Goal: Book appointment/travel/reservation

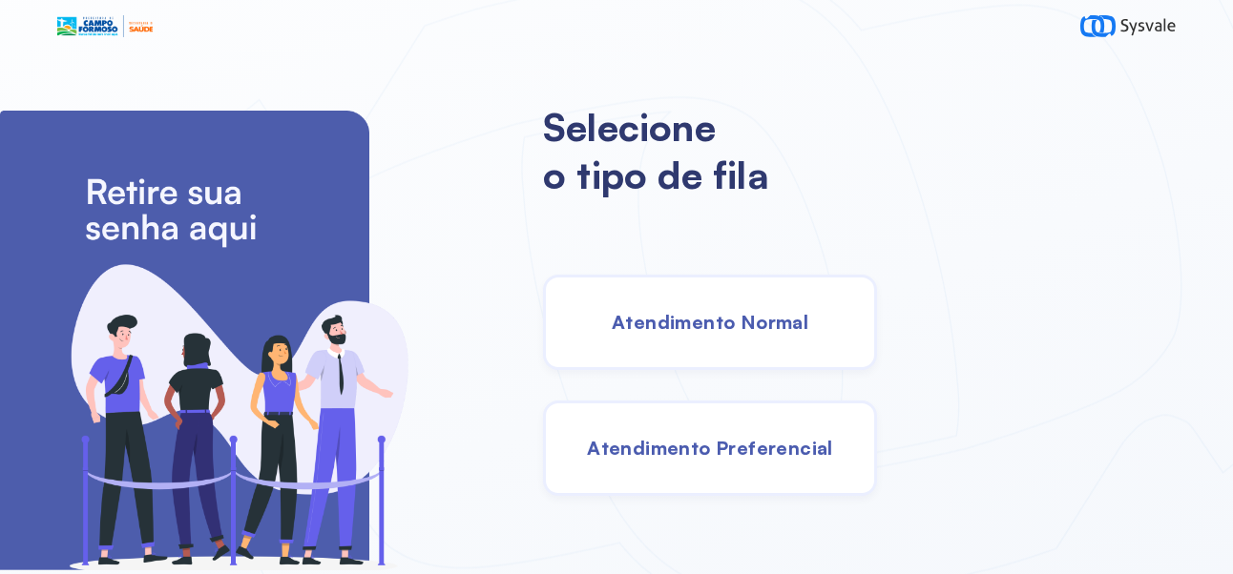
click at [808, 333] on span "Atendimento Normal" at bounding box center [710, 322] width 197 height 24
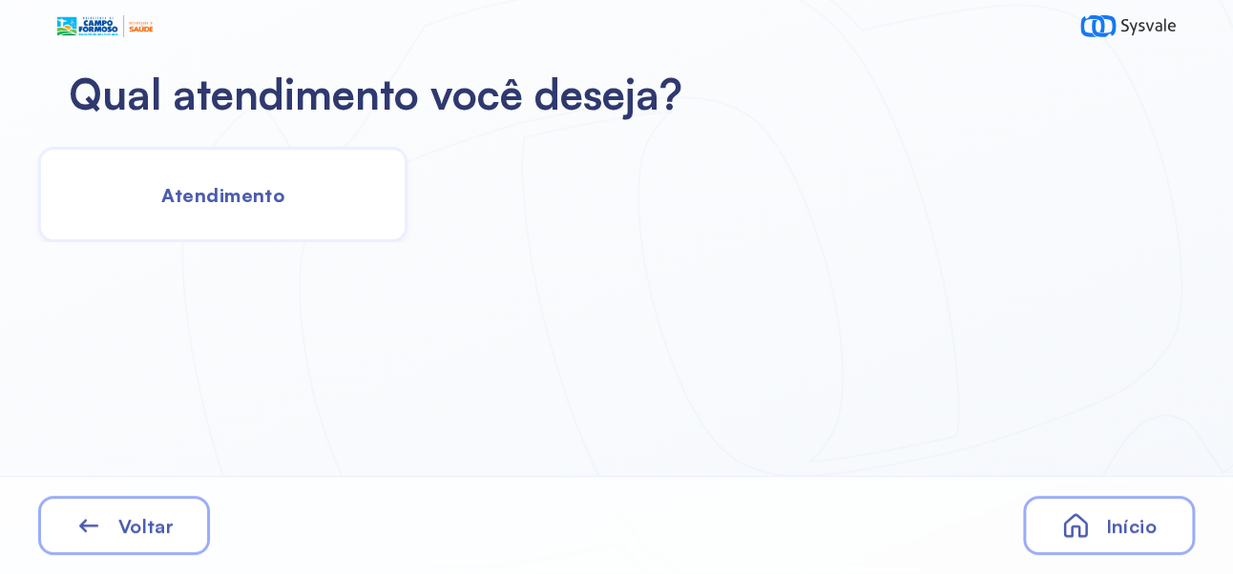
click at [259, 195] on span "Atendimento" at bounding box center [222, 195] width 123 height 24
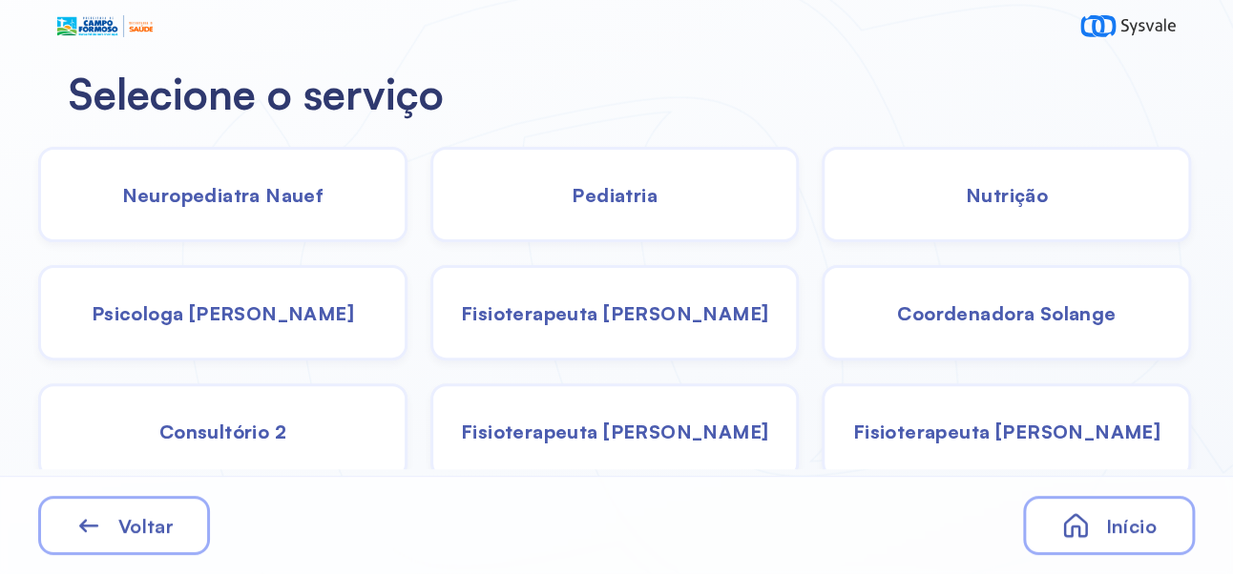
click at [243, 197] on span "Neuropediatra Nauef" at bounding box center [223, 195] width 202 height 24
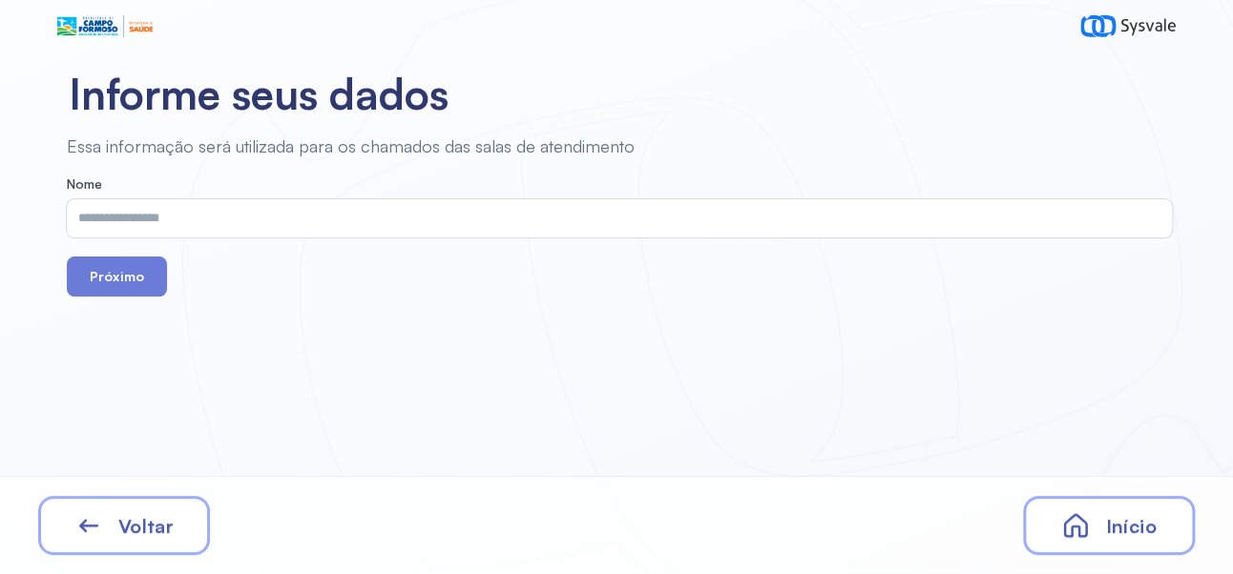
click at [344, 226] on input "text" at bounding box center [615, 218] width 1097 height 38
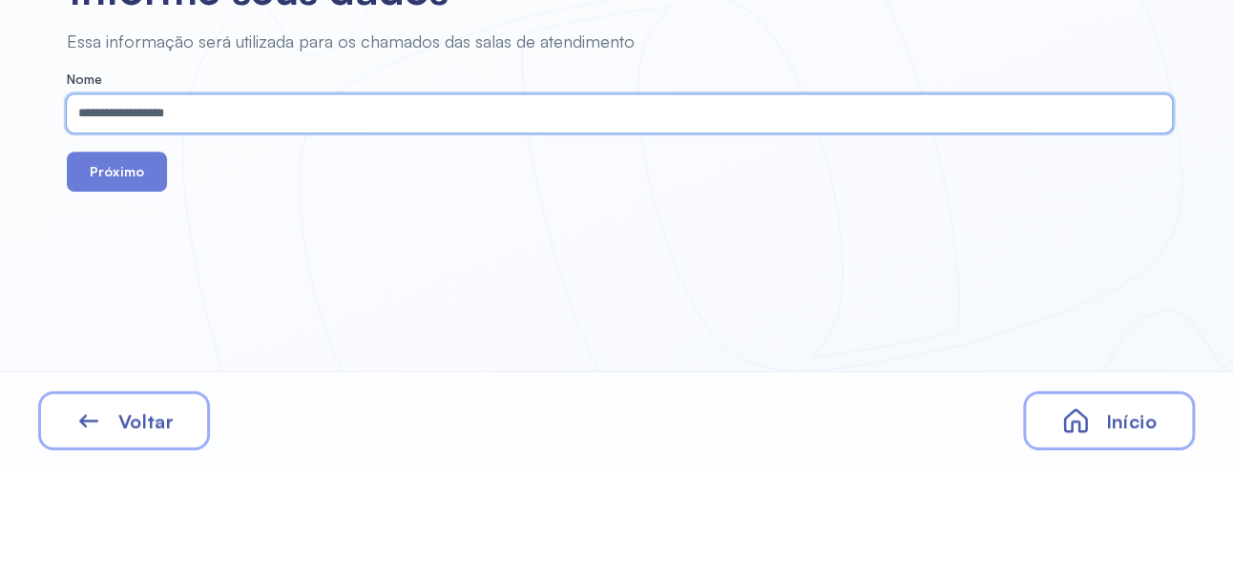
type input "**********"
click at [125, 280] on button "Próximo" at bounding box center [117, 277] width 100 height 40
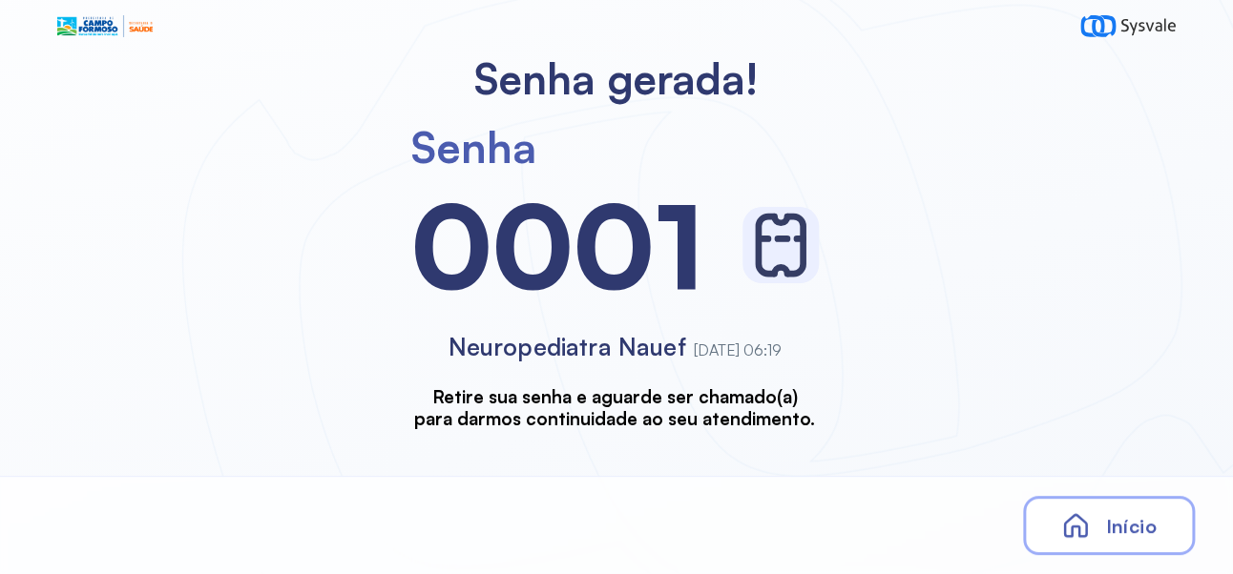
click at [1117, 550] on div "Início" at bounding box center [1109, 525] width 172 height 59
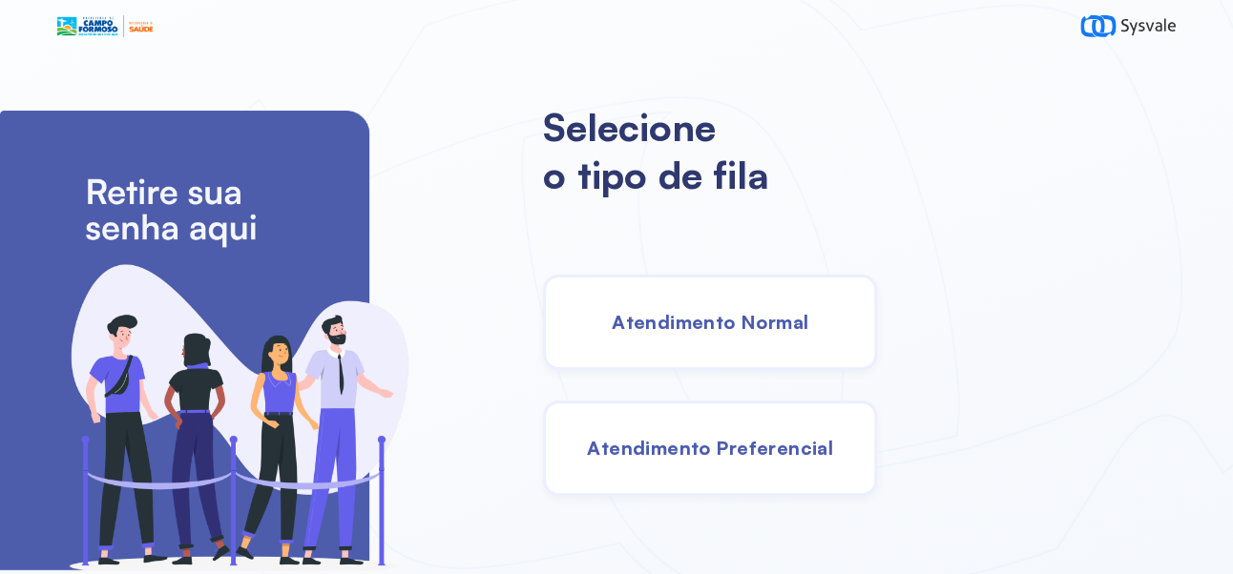
click at [779, 356] on div "Atendimento Normal" at bounding box center [710, 322] width 334 height 95
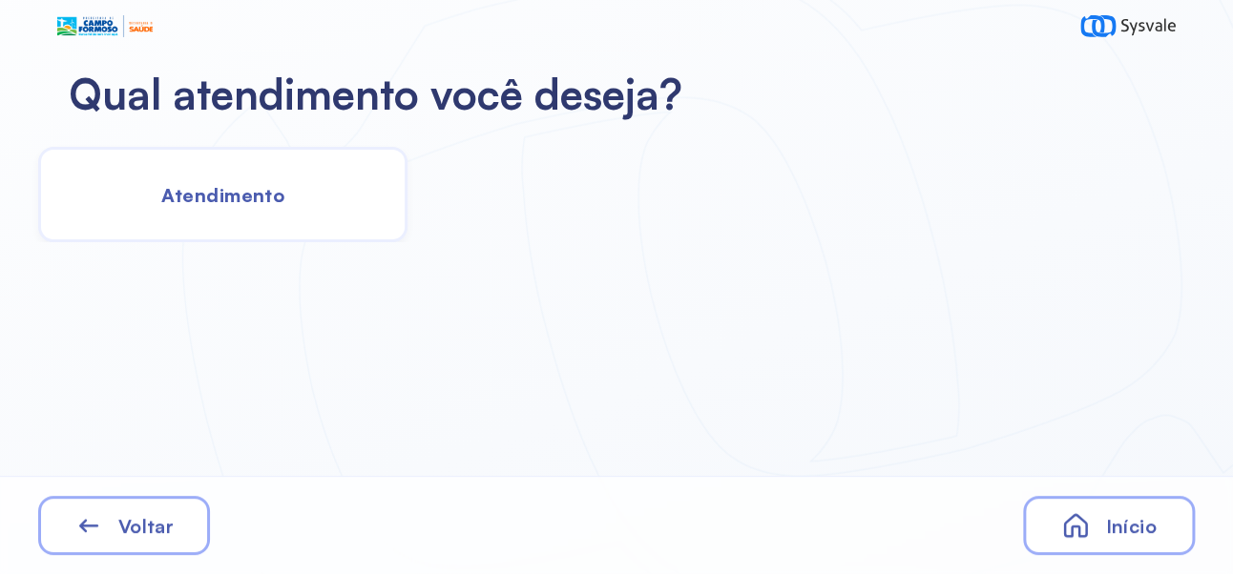
click at [298, 216] on div "Atendimento" at bounding box center [222, 194] width 369 height 95
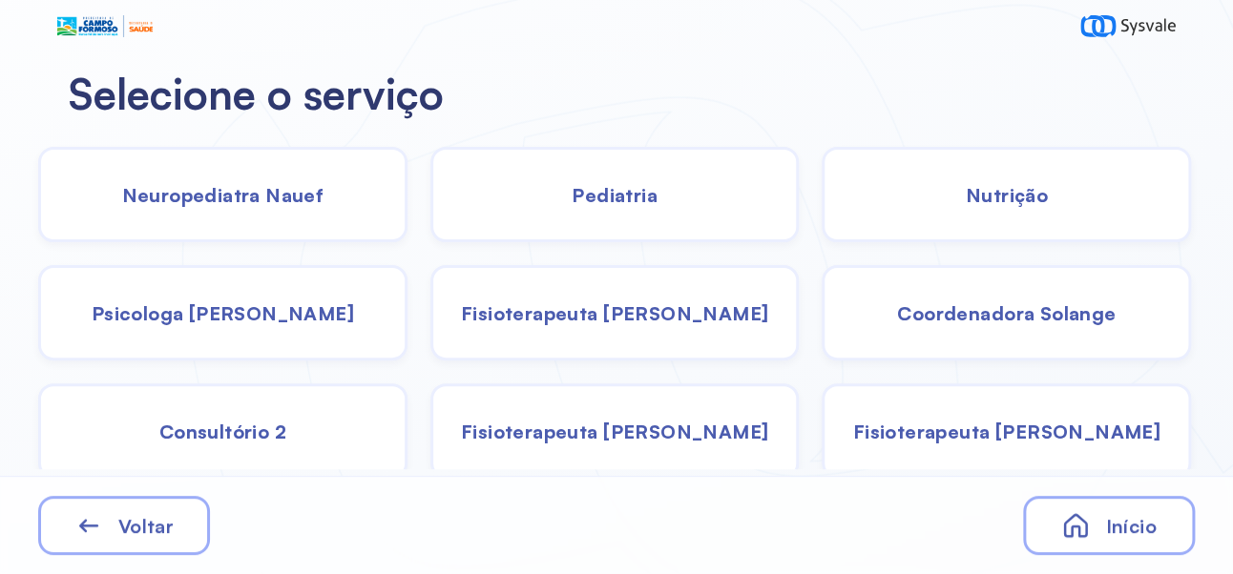
click at [269, 177] on div "Neuropediatra Nauef" at bounding box center [222, 194] width 369 height 95
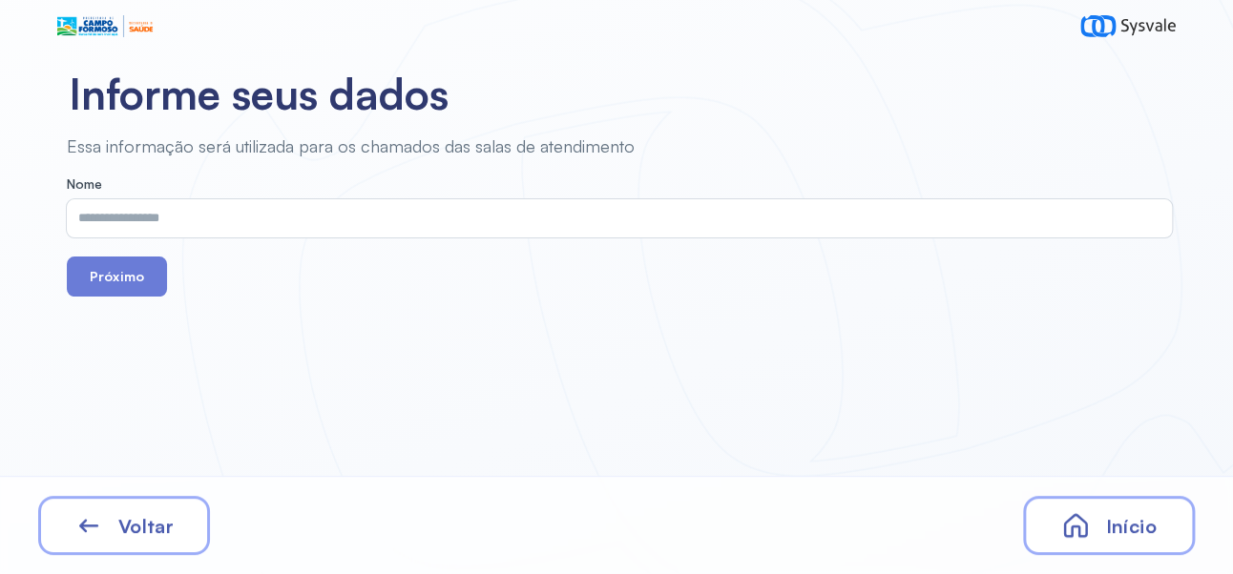
click at [382, 214] on input "text" at bounding box center [615, 218] width 1097 height 38
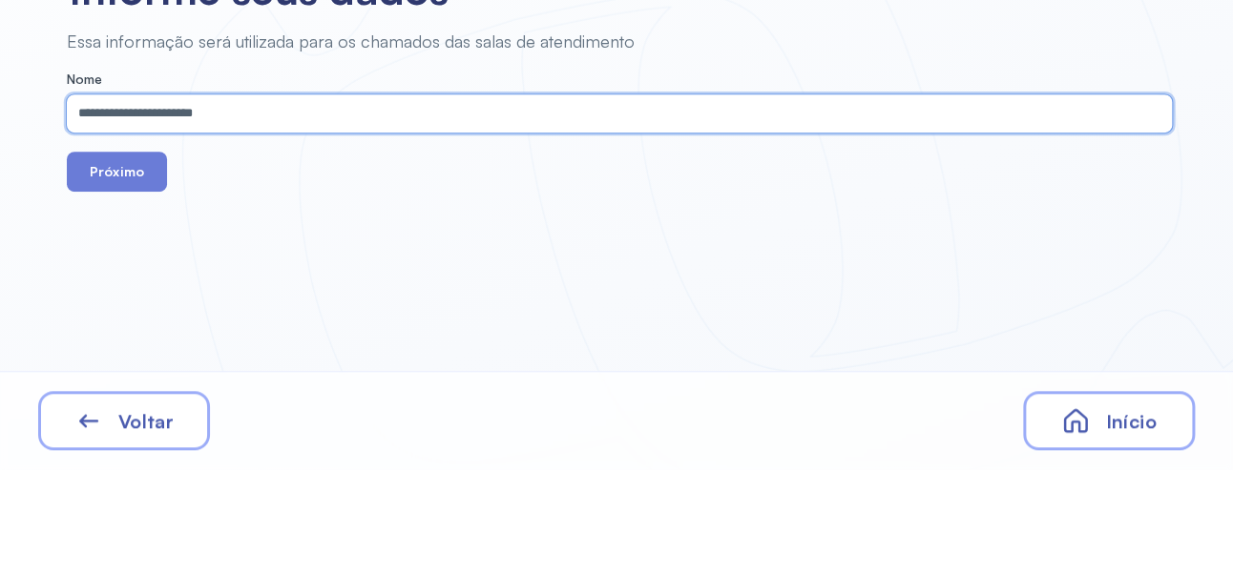
type input "**********"
click at [153, 285] on button "Próximo" at bounding box center [117, 277] width 100 height 40
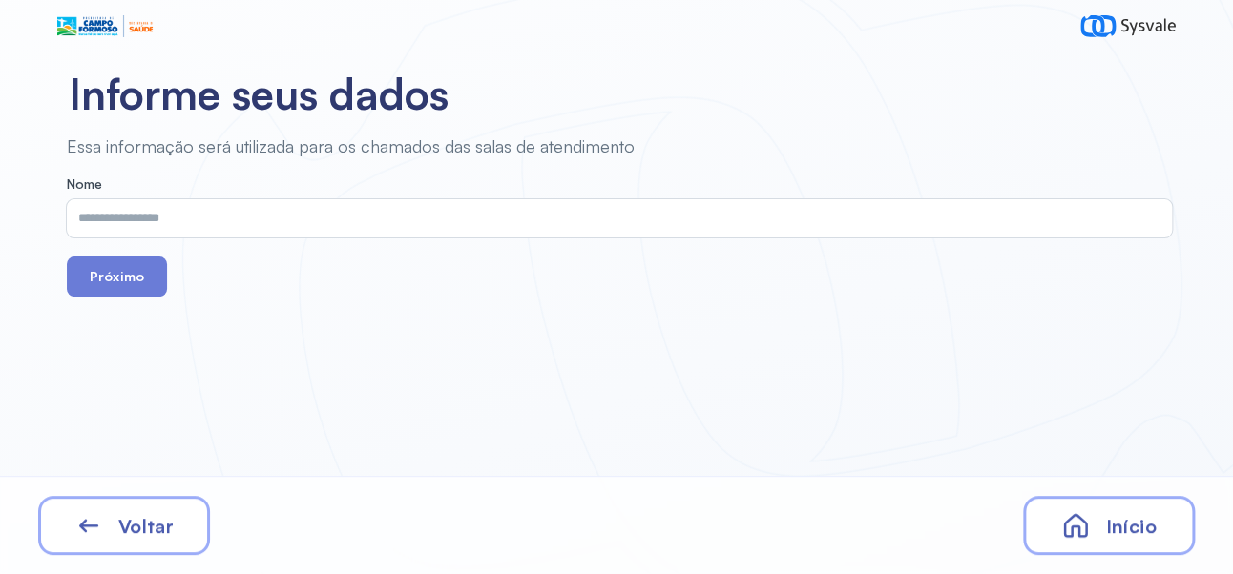
click at [1131, 521] on span "Início" at bounding box center [1130, 526] width 51 height 24
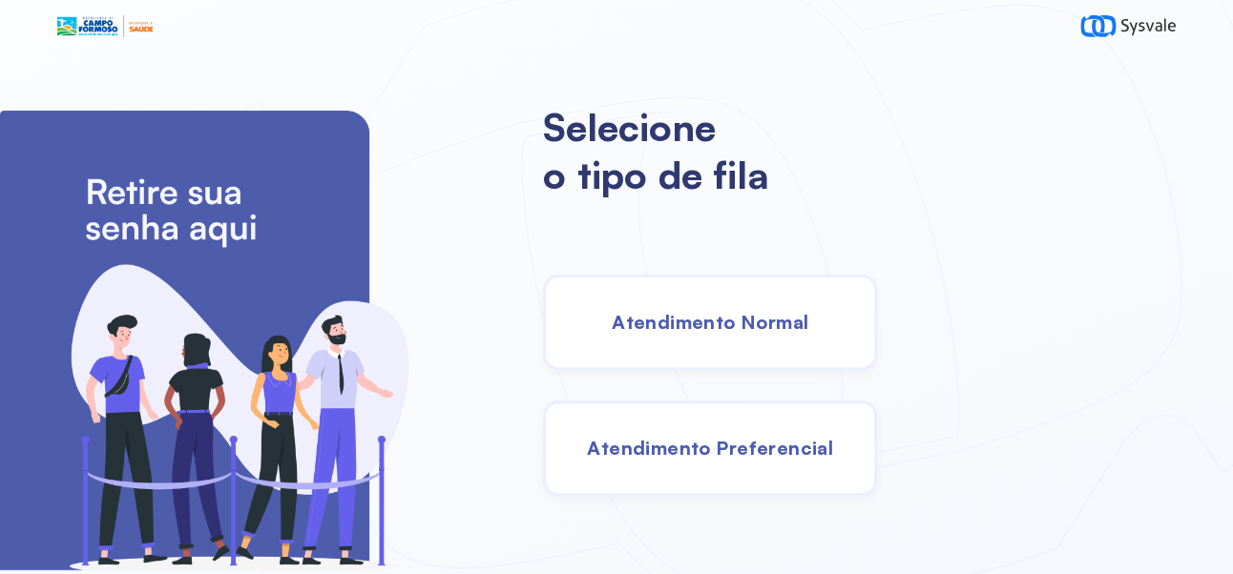
click at [782, 349] on div "Atendimento Normal" at bounding box center [710, 322] width 334 height 95
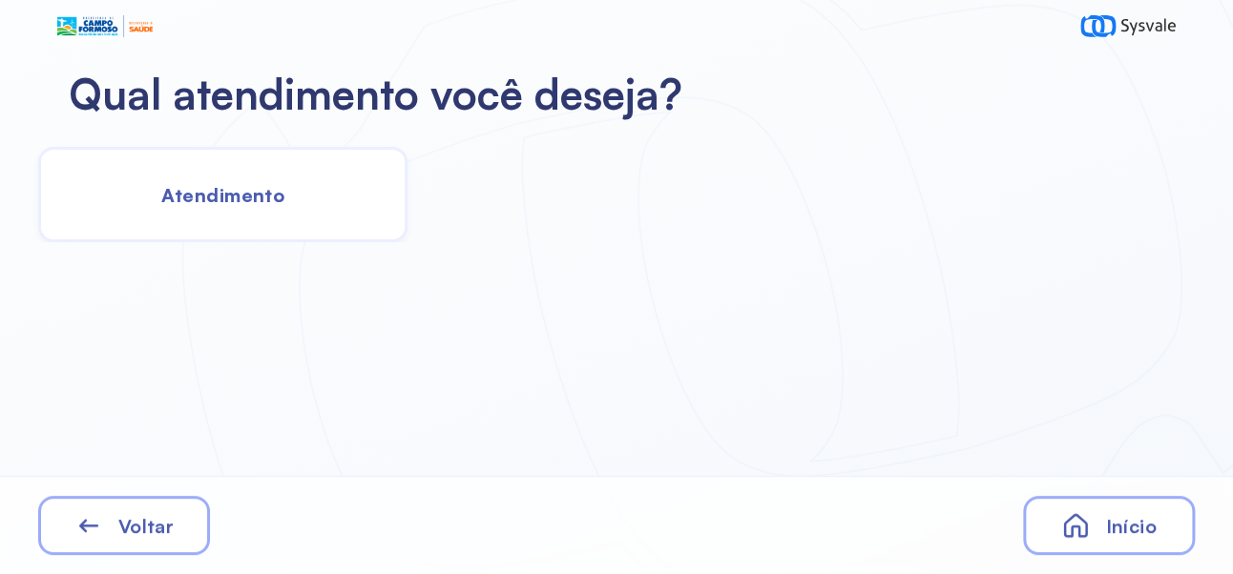
click at [275, 208] on div "Atendimento" at bounding box center [222, 194] width 369 height 95
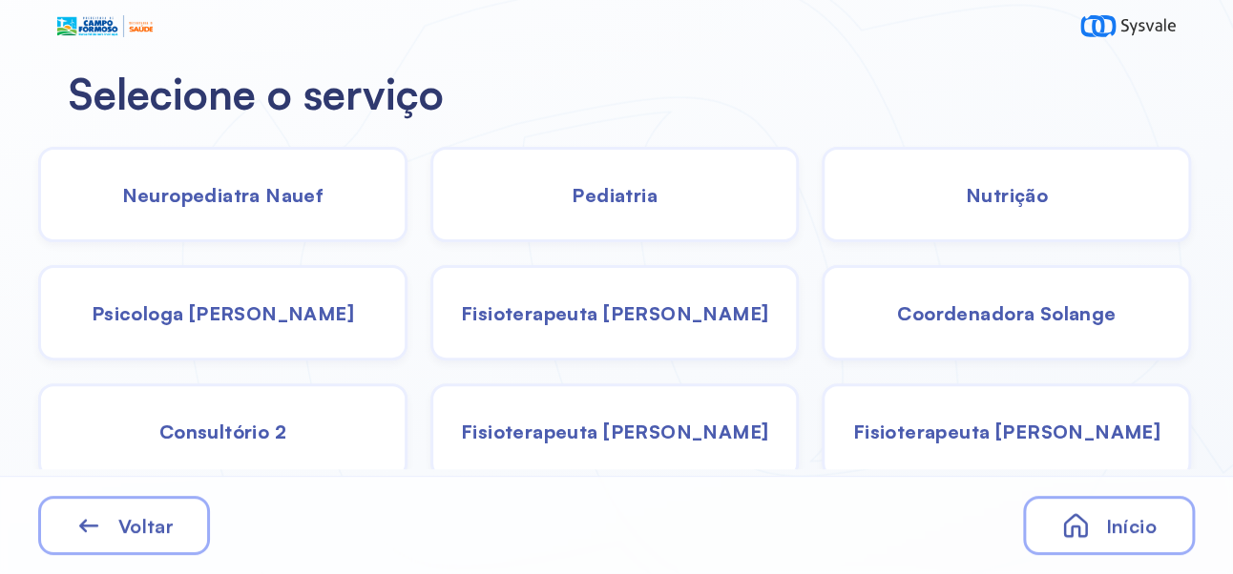
click at [262, 208] on div "Neuropediatra Nauef" at bounding box center [222, 194] width 369 height 95
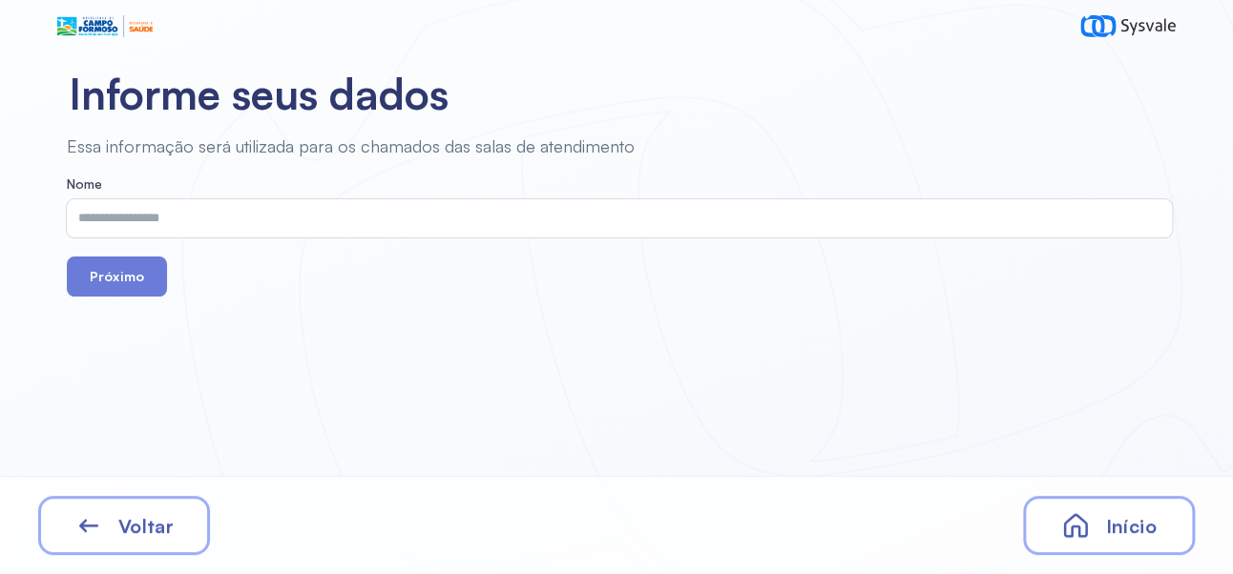
click at [496, 220] on input "text" at bounding box center [615, 218] width 1097 height 38
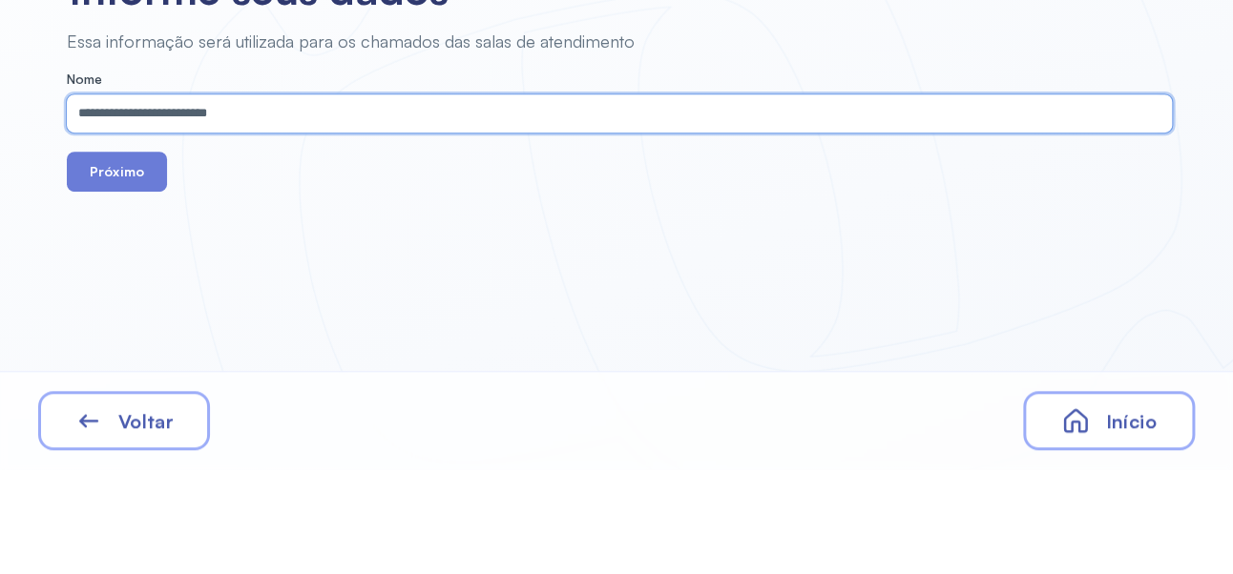
type input "**********"
click at [115, 280] on button "Próximo" at bounding box center [117, 277] width 100 height 40
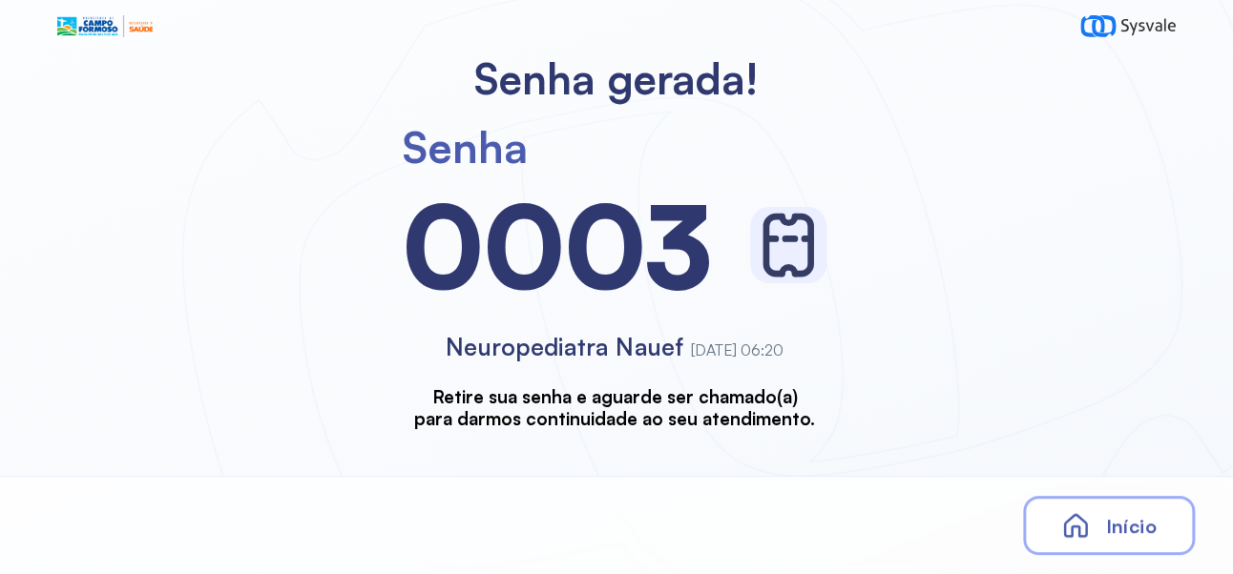
click at [1134, 534] on span "Início" at bounding box center [1130, 526] width 51 height 24
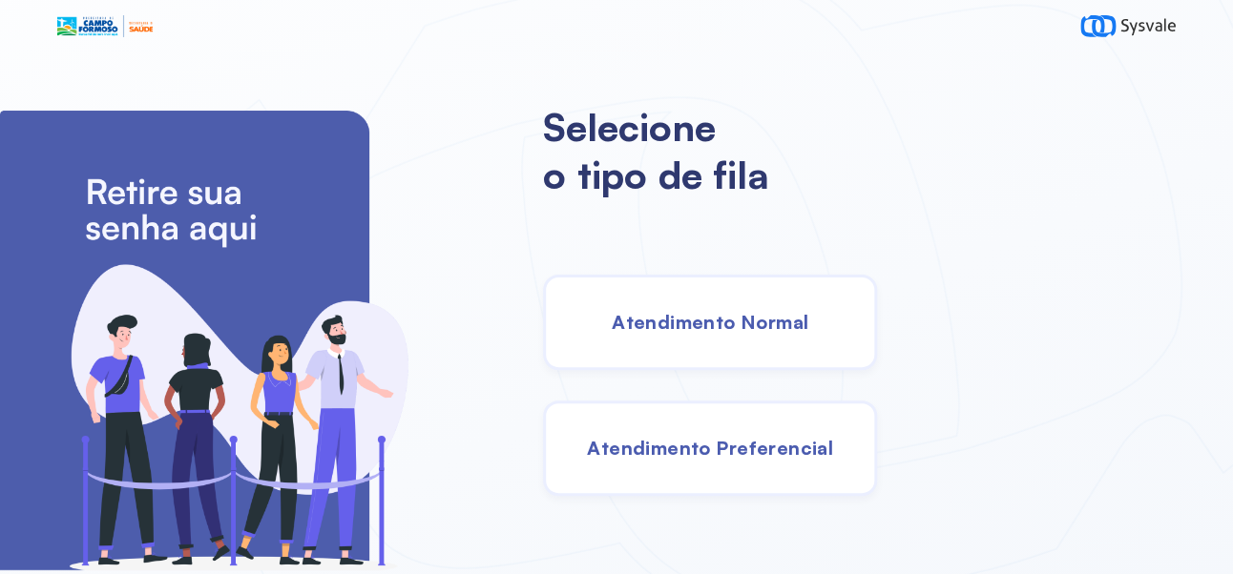
click at [808, 334] on span "Atendimento Normal" at bounding box center [710, 322] width 197 height 24
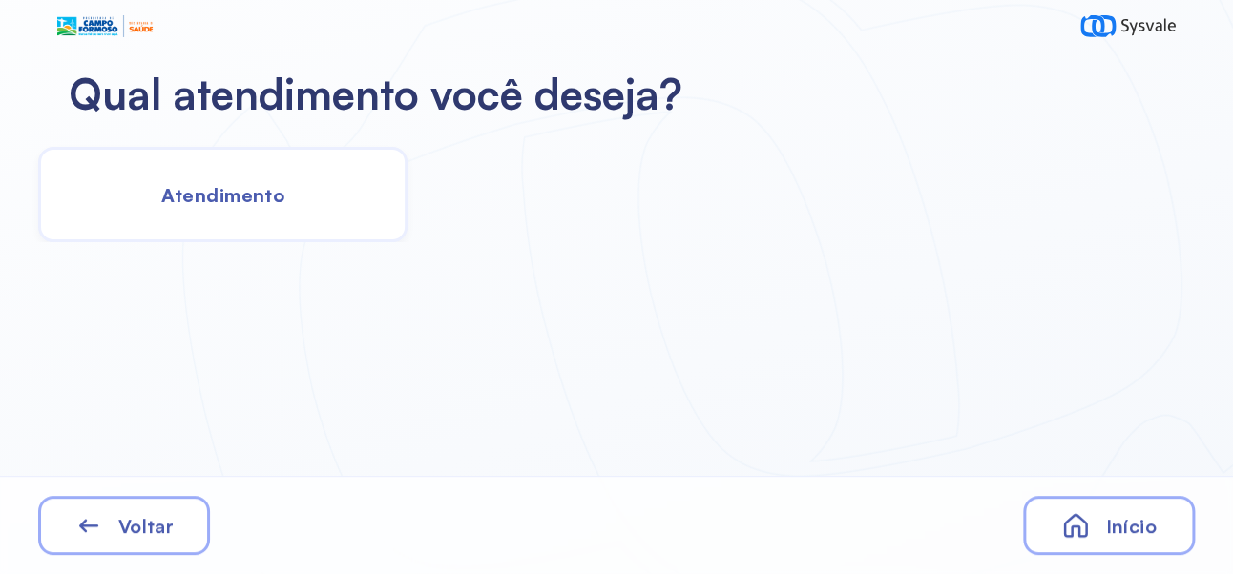
click at [283, 183] on div "Atendimento" at bounding box center [222, 194] width 369 height 95
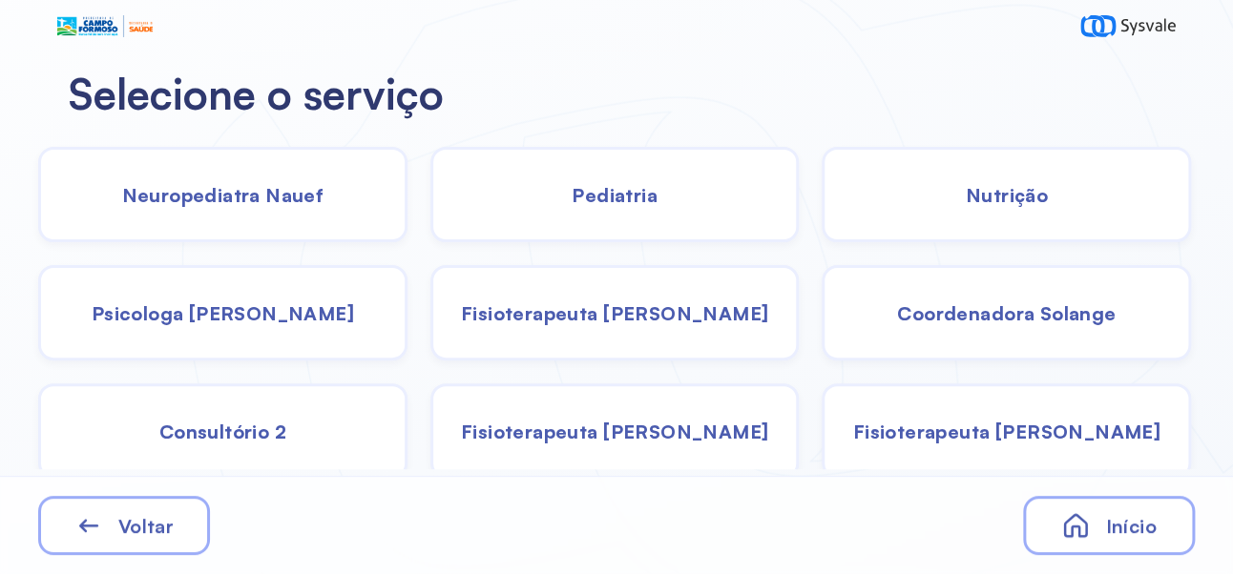
click at [654, 201] on span "Pediatria" at bounding box center [614, 195] width 86 height 24
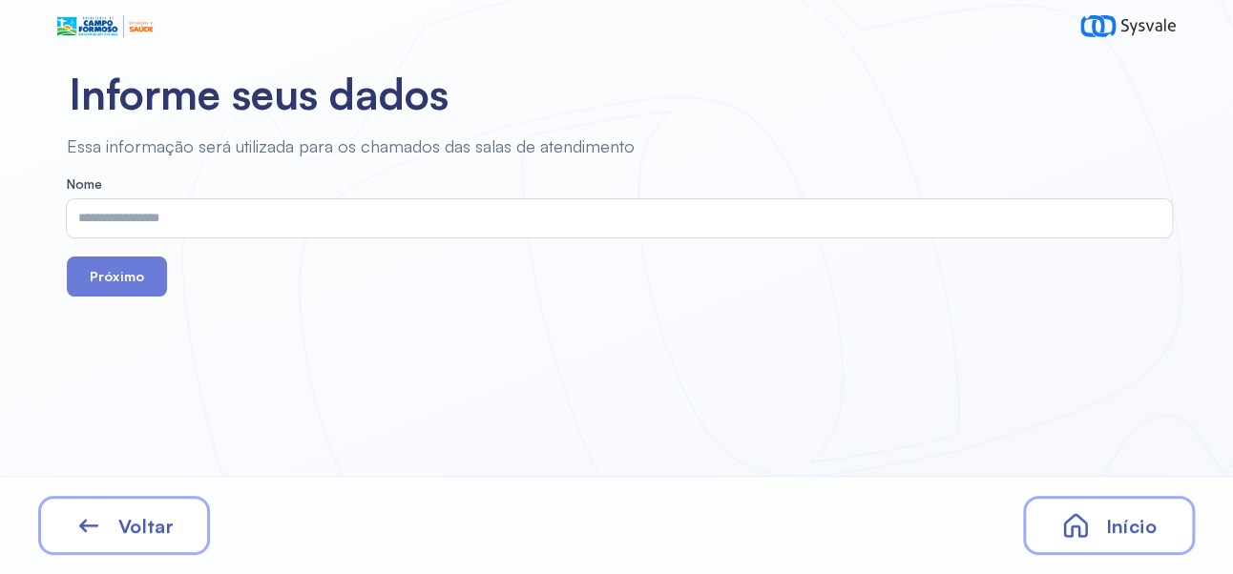
click at [492, 224] on input "text" at bounding box center [615, 218] width 1097 height 38
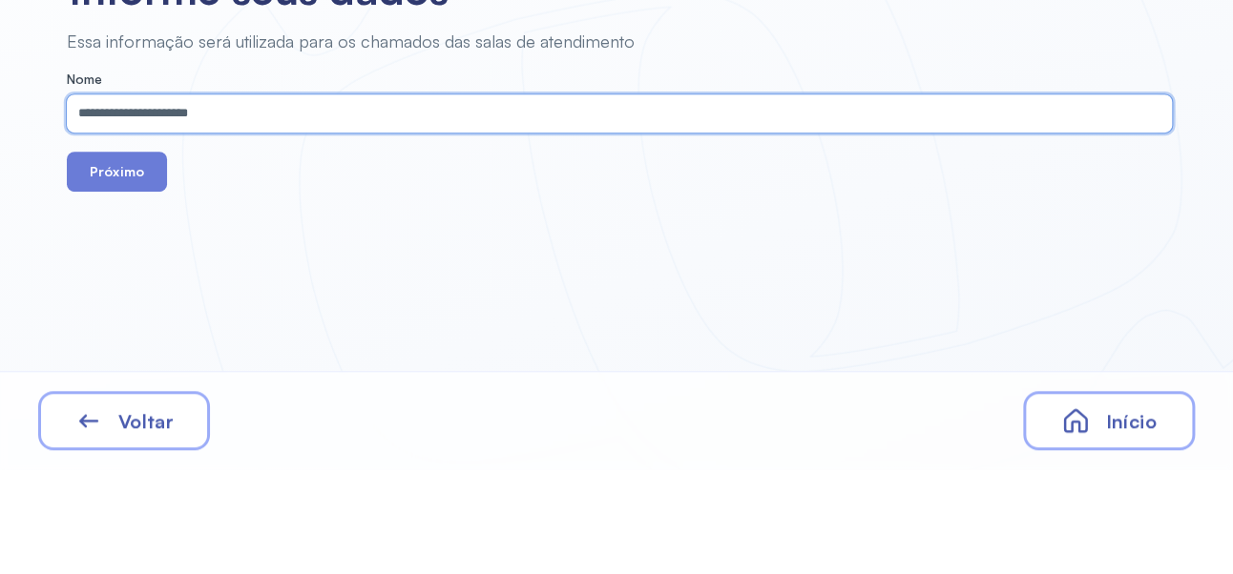
type input "**********"
click at [113, 288] on button "Próximo" at bounding box center [117, 277] width 100 height 40
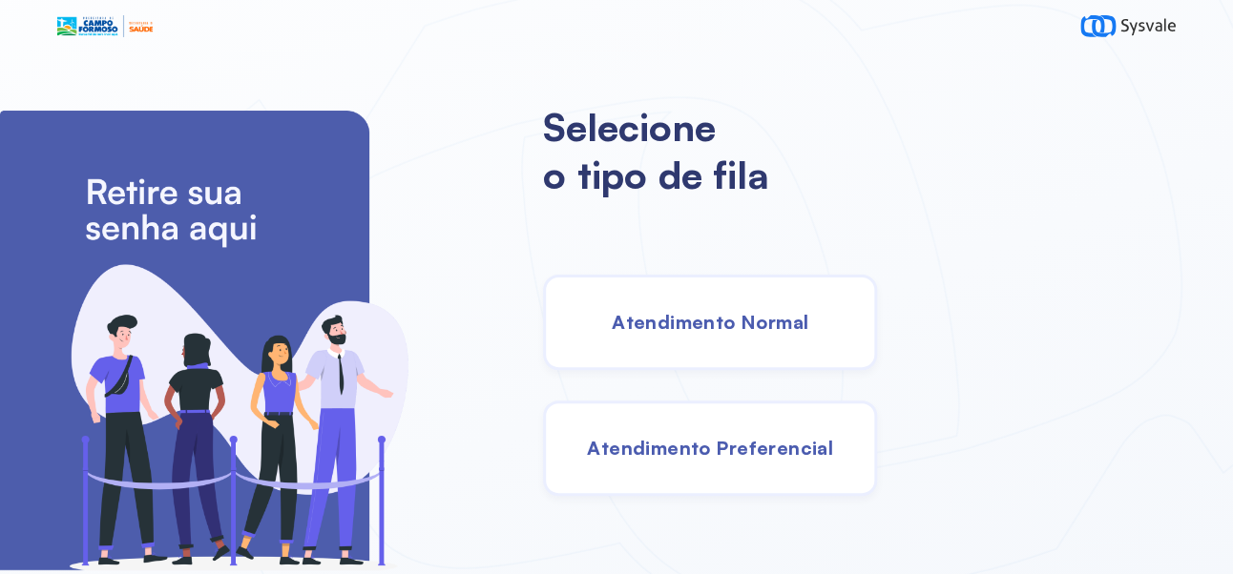
click at [841, 356] on div "Atendimento Normal" at bounding box center [710, 322] width 334 height 95
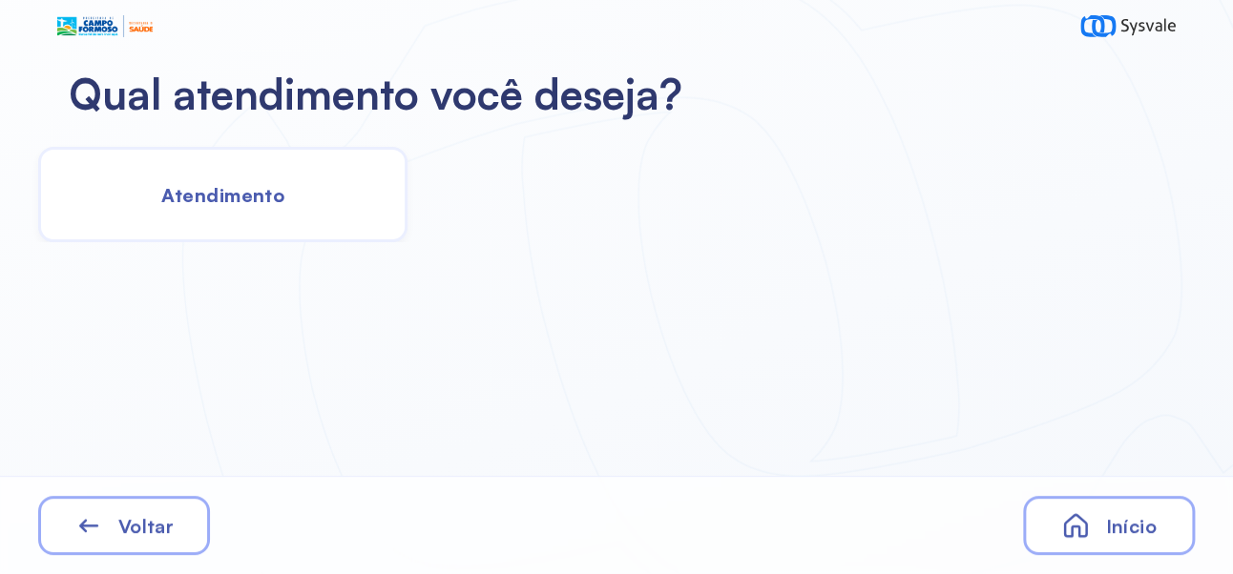
click at [262, 218] on div "Atendimento" at bounding box center [222, 194] width 369 height 95
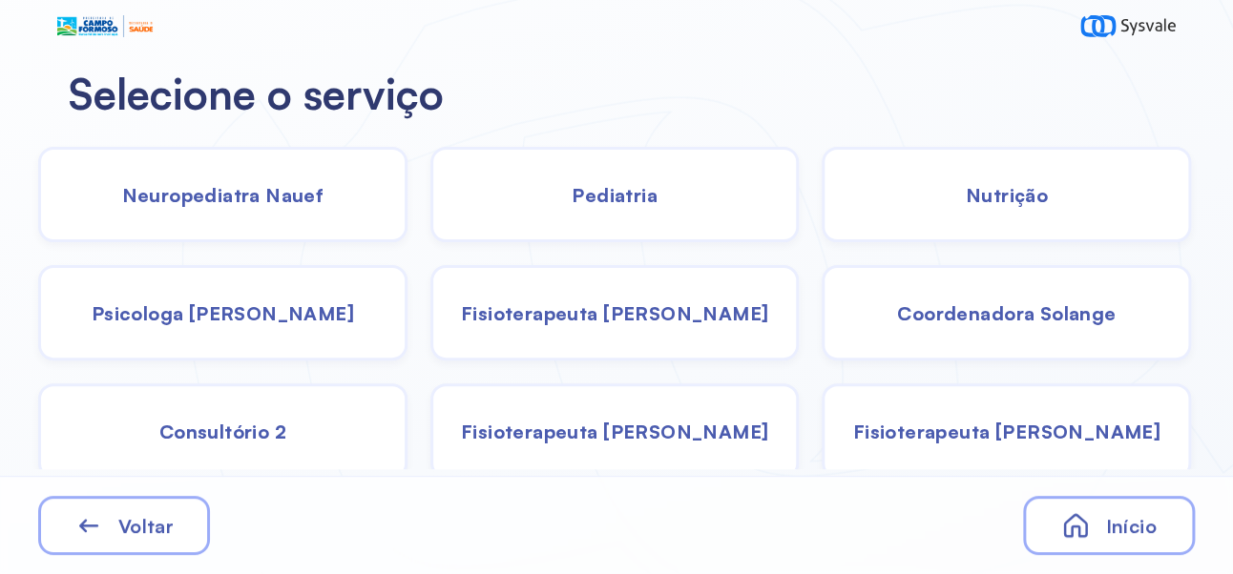
click at [274, 220] on div "Neuropediatra Nauef" at bounding box center [222, 194] width 369 height 95
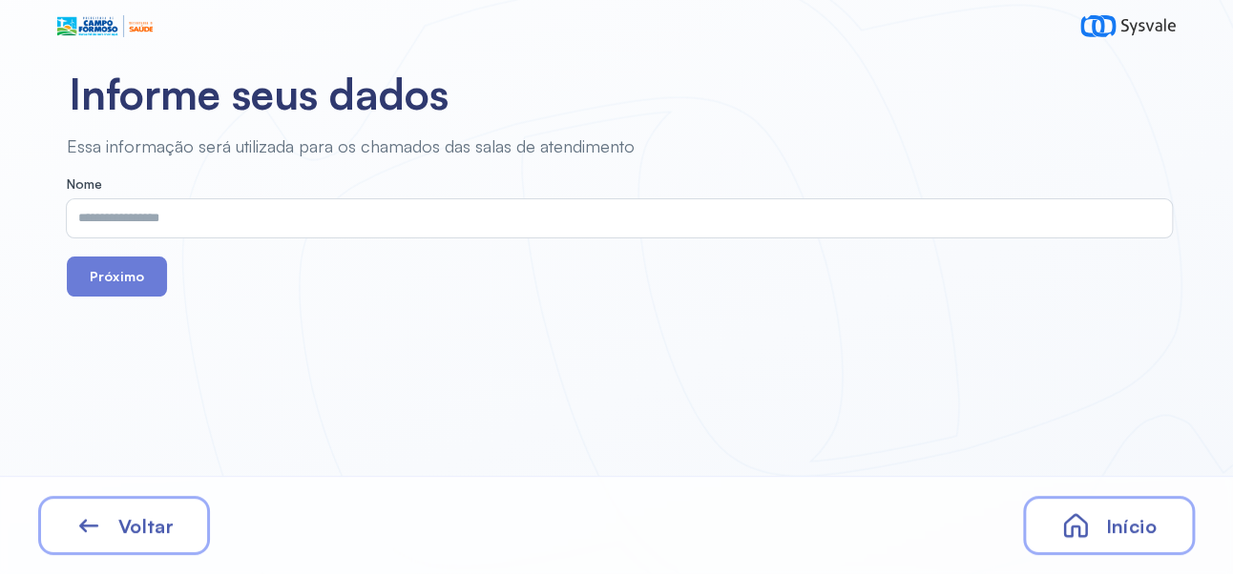
click at [528, 226] on input "text" at bounding box center [615, 218] width 1097 height 38
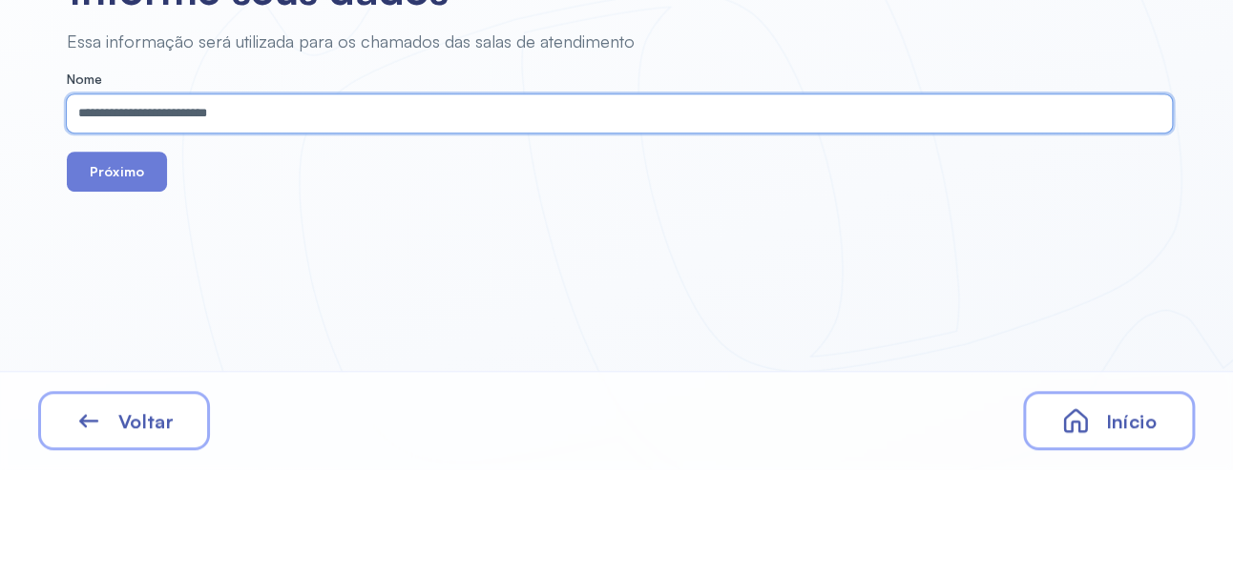
type input "**********"
click at [126, 276] on button "Próximo" at bounding box center [117, 277] width 100 height 40
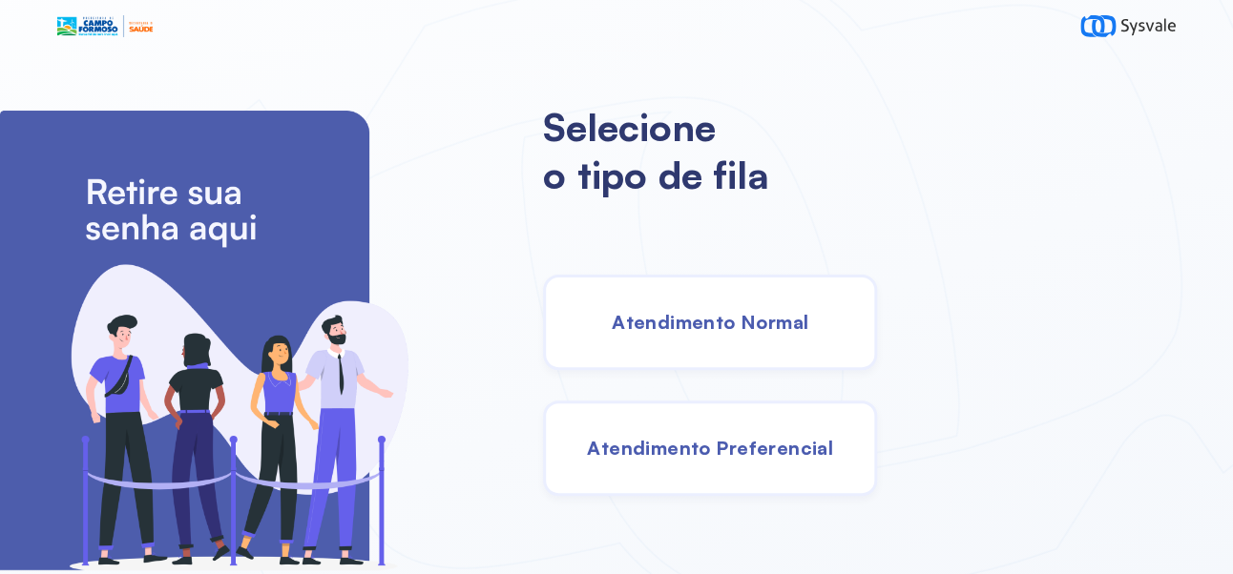
click at [788, 347] on div "Atendimento Normal" at bounding box center [710, 322] width 334 height 95
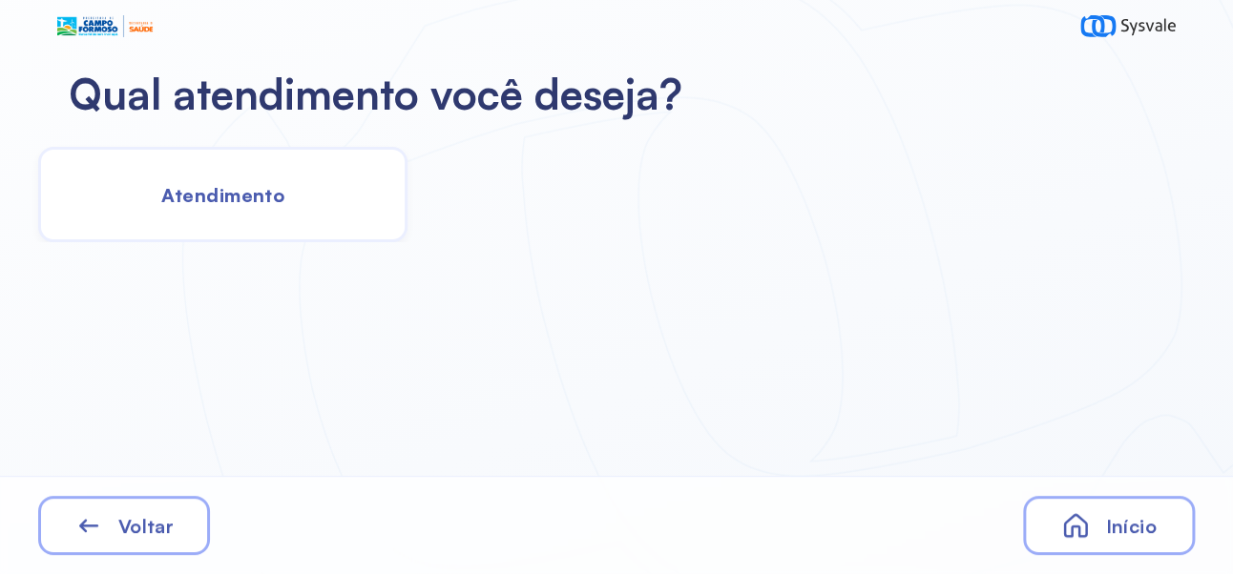
click at [239, 219] on div "Atendimento" at bounding box center [222, 194] width 369 height 95
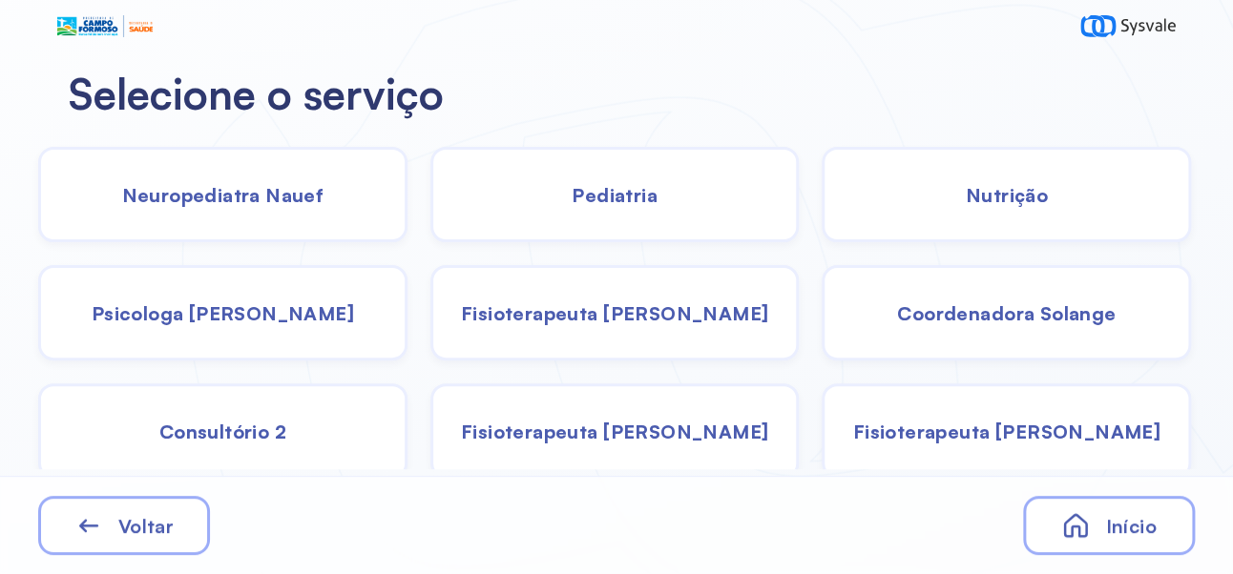
click at [231, 192] on span "Neuropediatra Nauef" at bounding box center [223, 195] width 202 height 24
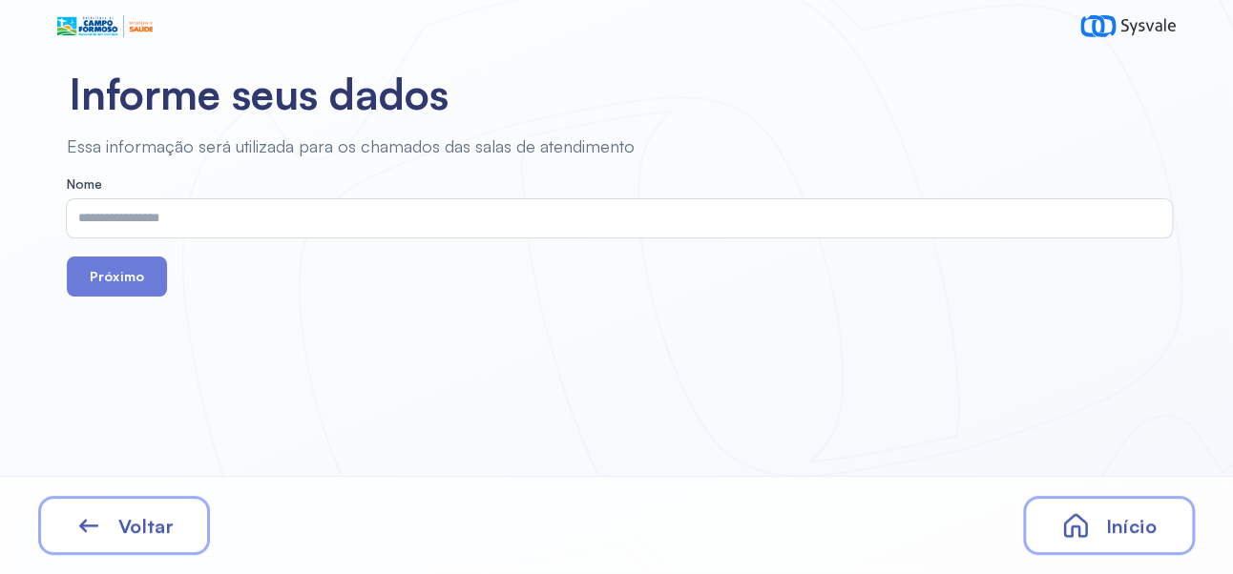
click at [591, 215] on input "text" at bounding box center [615, 218] width 1097 height 38
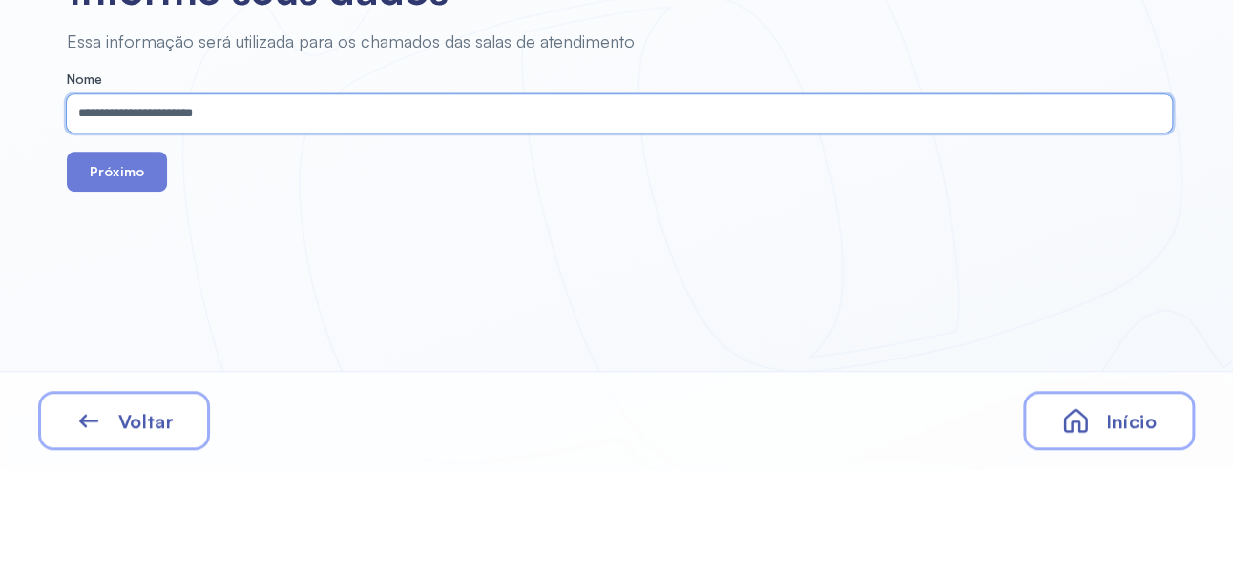
type input "**********"
click at [112, 282] on button "Próximo" at bounding box center [117, 277] width 100 height 40
